Goal: Information Seeking & Learning: Learn about a topic

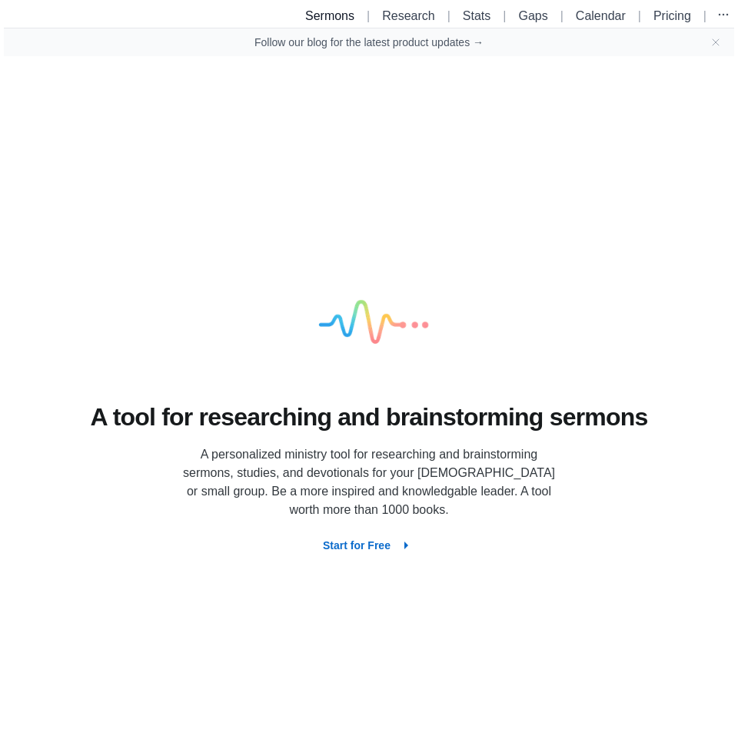
click at [308, 16] on link "Sermons" at bounding box center [329, 15] width 49 height 13
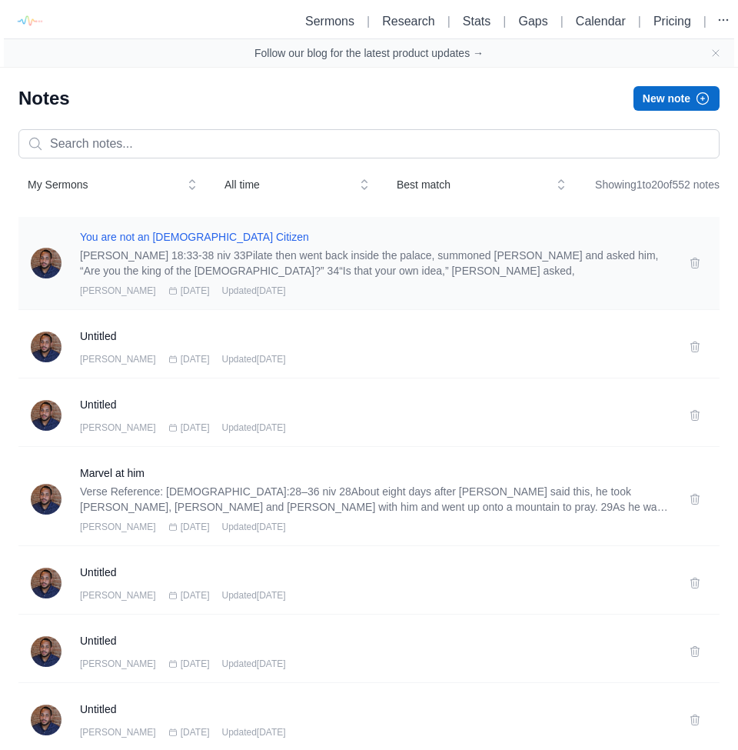
click at [133, 245] on h3 "You are not an [DEMOGRAPHIC_DATA] Citizen" at bounding box center [375, 236] width 591 height 15
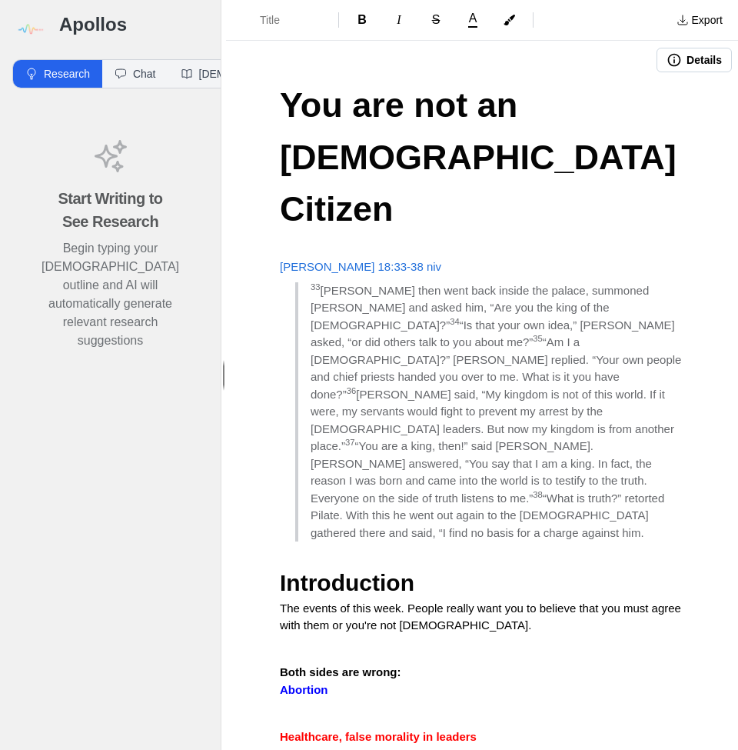
click at [391, 157] on span "You are not an [DEMOGRAPHIC_DATA] Citizen" at bounding box center [483, 156] width 406 height 143
click at [396, 258] on p "John 18:33-38 niv" at bounding box center [482, 267] width 404 height 18
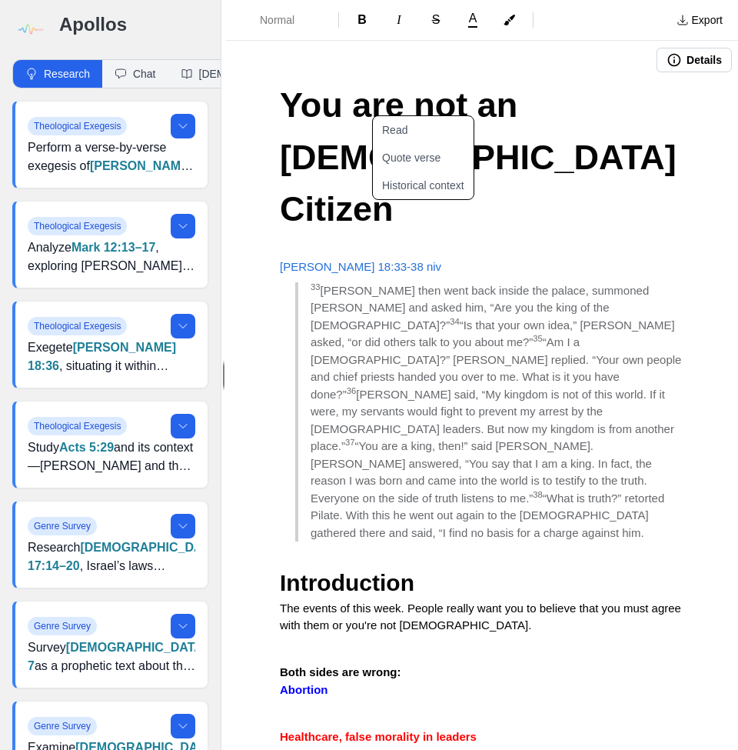
click at [396, 258] on p "John 18:33-38 niv" at bounding box center [482, 267] width 404 height 18
click at [21, 31] on img at bounding box center [29, 29] width 35 height 35
